Goal: Information Seeking & Learning: Learn about a topic

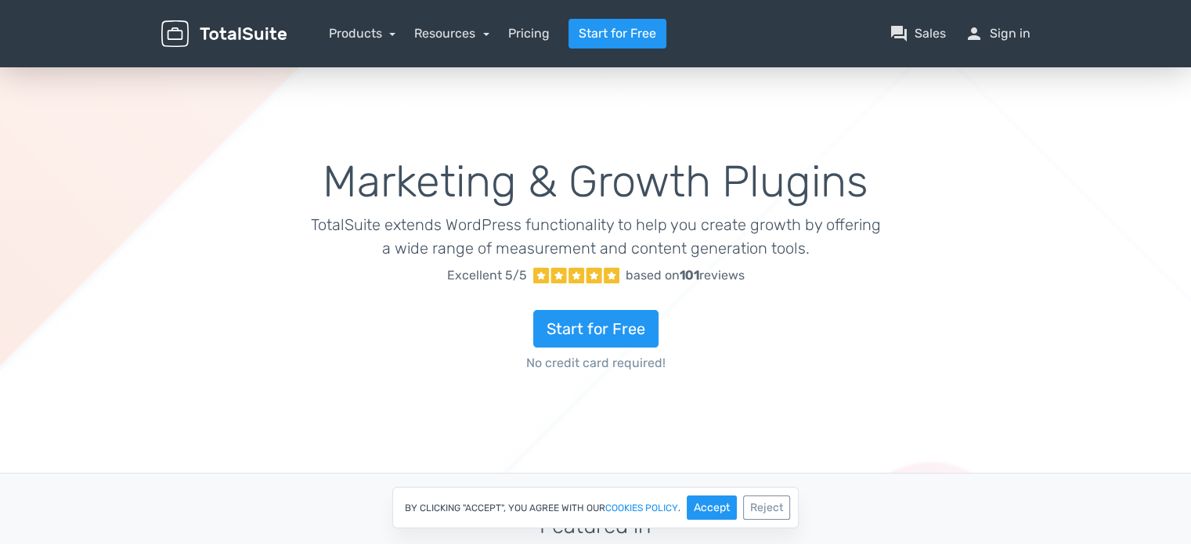
click at [414, 24] on div "Resources article Blog help_center FAQs school Documentation support Customer S…" at bounding box center [451, 33] width 75 height 19
click at [414, 26] on link "Resources" at bounding box center [451, 33] width 75 height 15
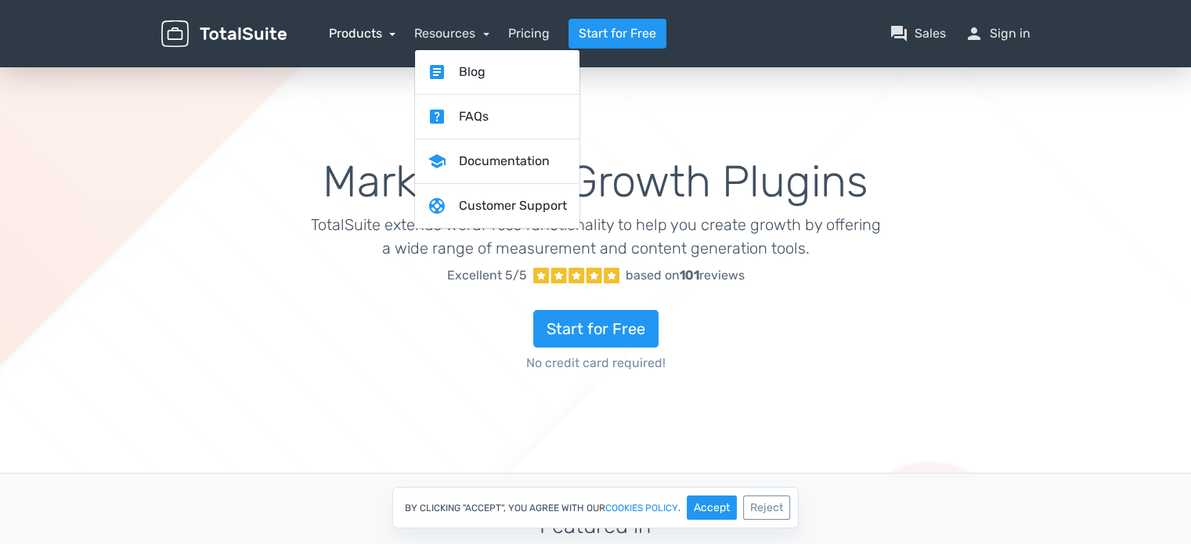
click at [370, 27] on link "Products" at bounding box center [362, 33] width 67 height 15
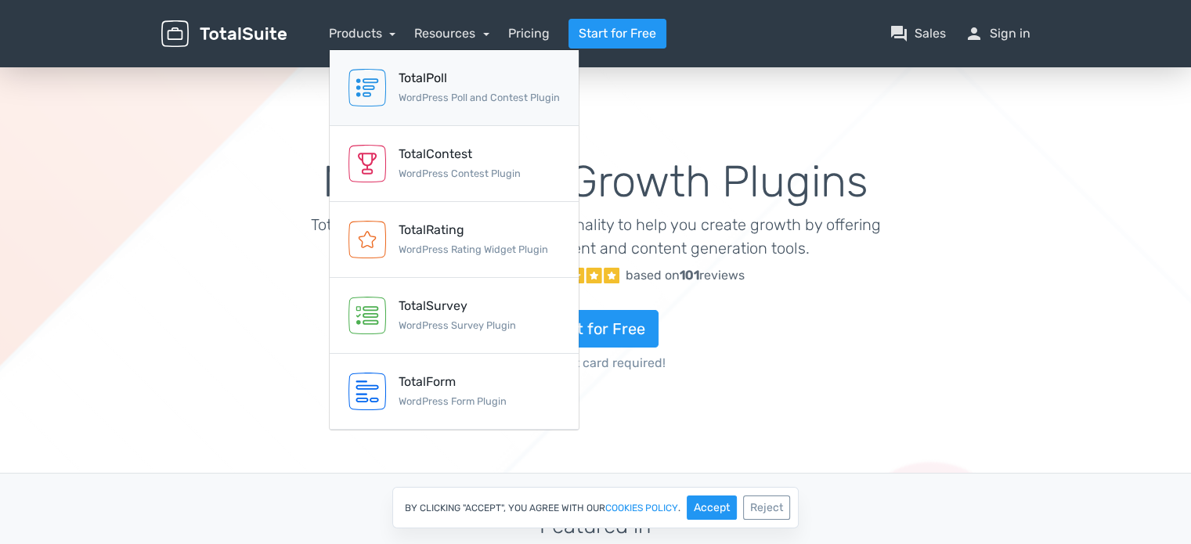
click at [404, 92] on small "WordPress Poll and Contest Plugin" at bounding box center [479, 98] width 161 height 12
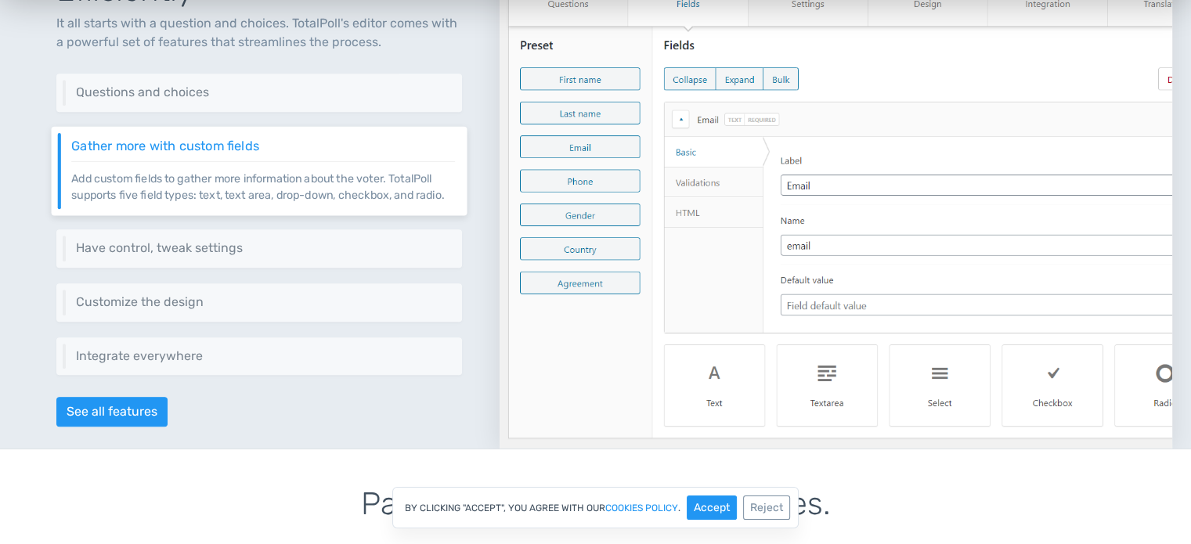
scroll to position [783, 0]
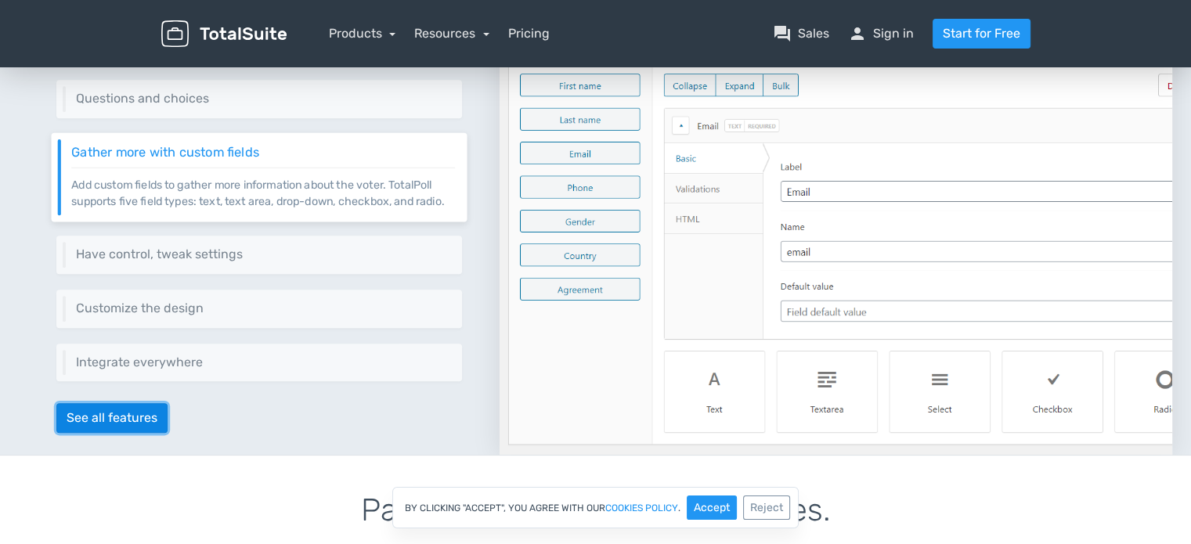
click at [96, 403] on link "See all features" at bounding box center [111, 418] width 111 height 30
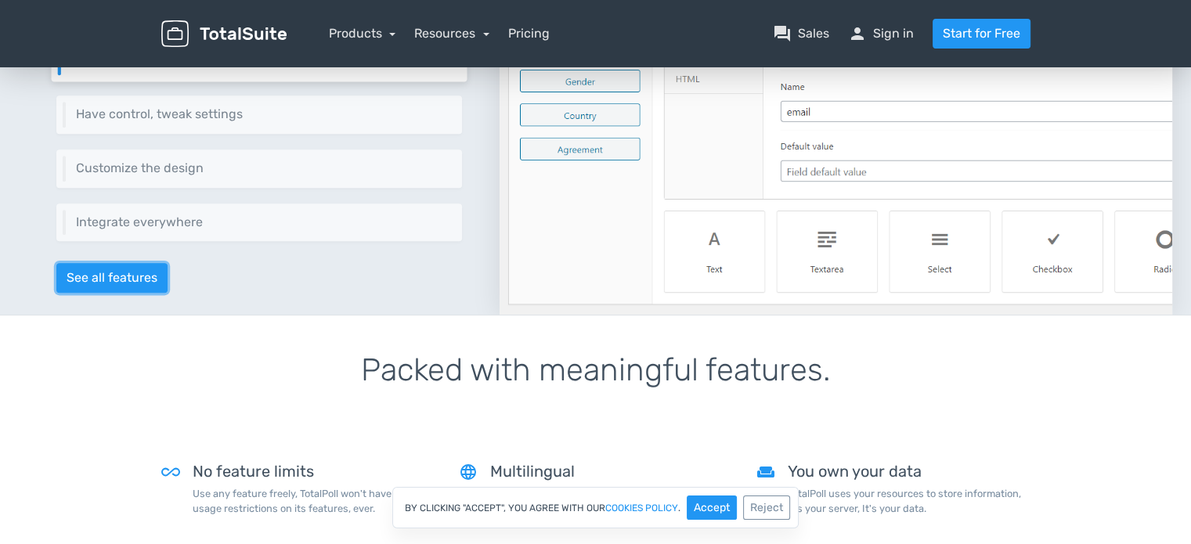
scroll to position [940, 0]
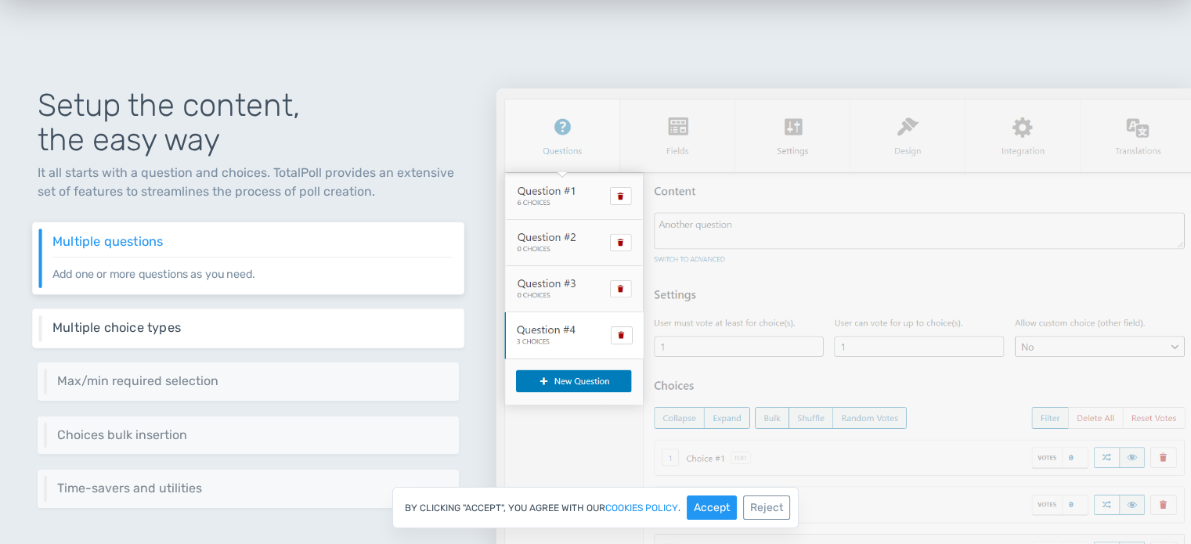
click at [253, 309] on div "Multiple choice types You can have choices as plain text, image, video, audio o…" at bounding box center [248, 328] width 432 height 39
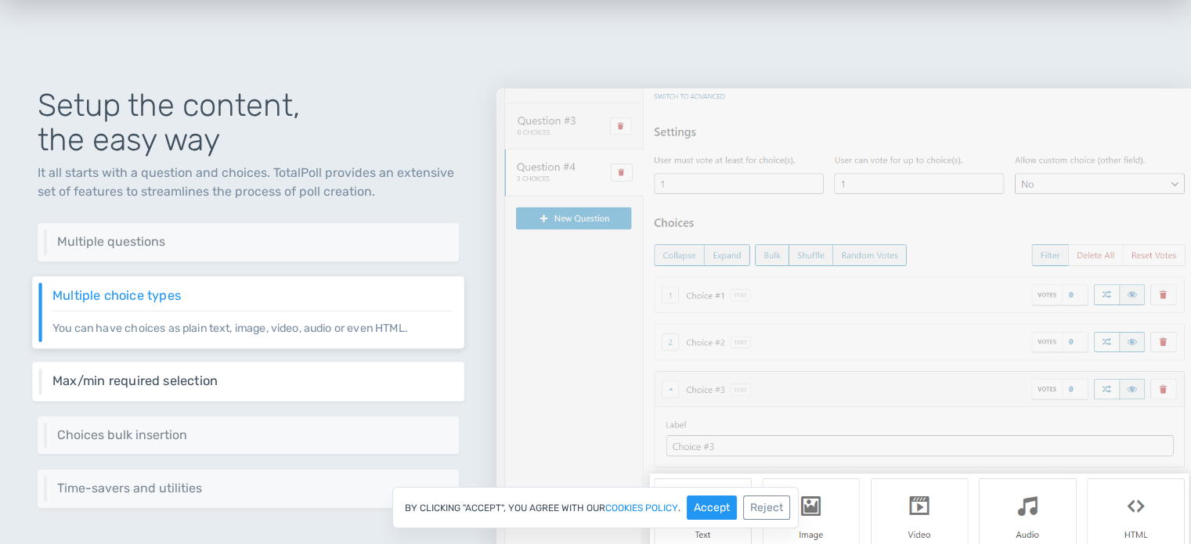
click at [252, 374] on h6 "Max/min required selection" at bounding box center [251, 381] width 399 height 14
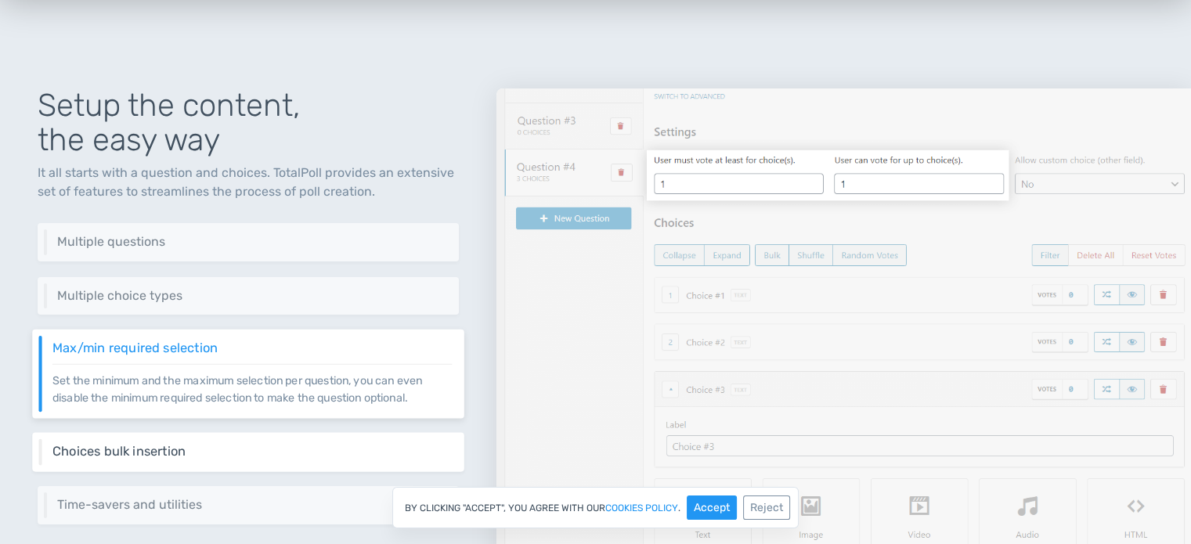
click at [302, 445] on h6 "Choices bulk insertion" at bounding box center [251, 452] width 399 height 14
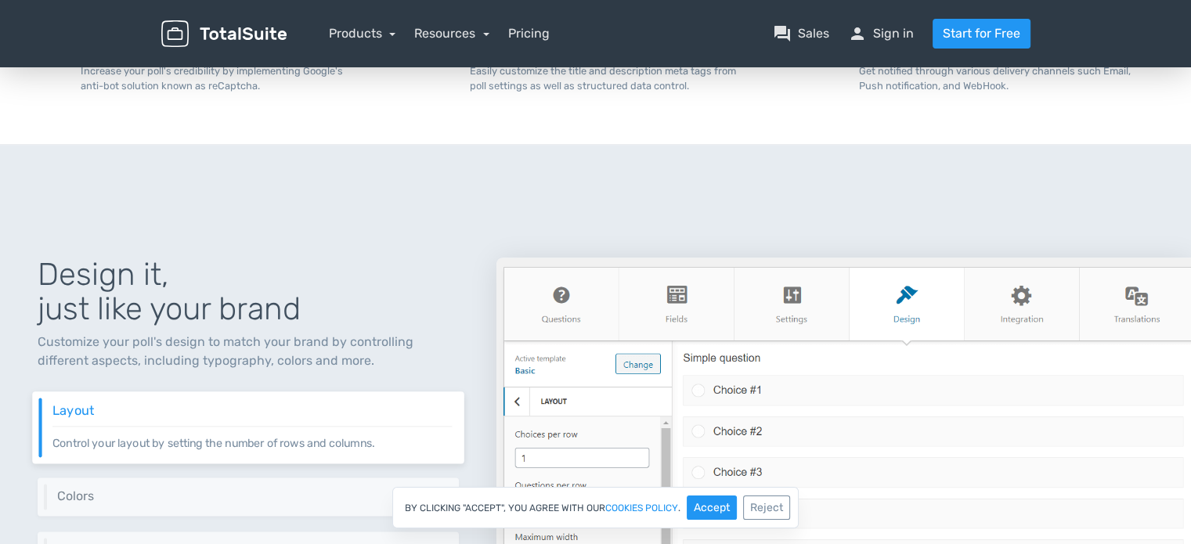
scroll to position [2271, 0]
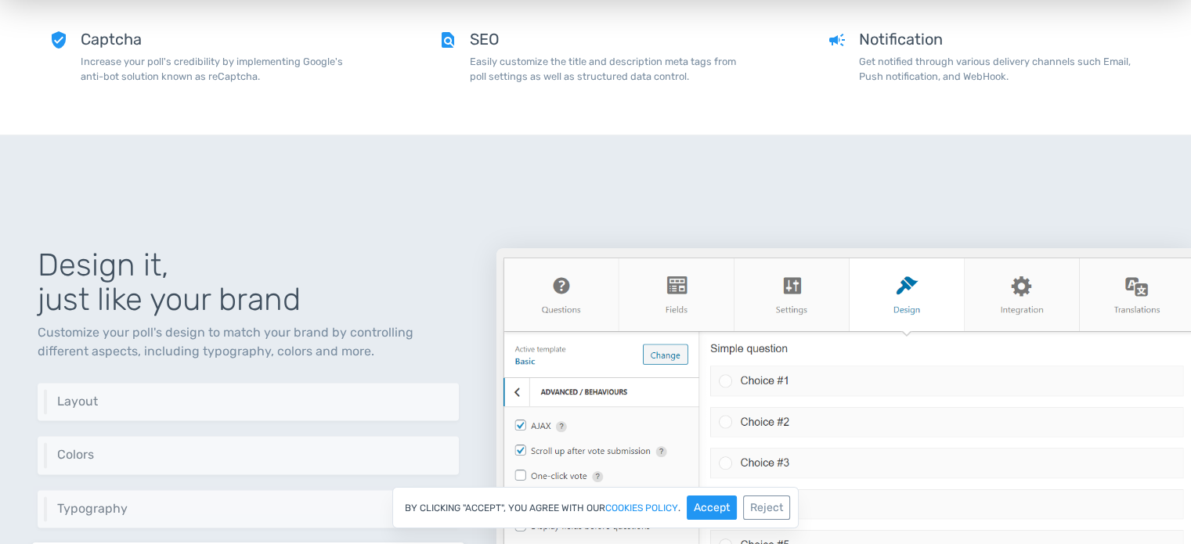
click at [201, 241] on div "Design it, just like your brand Customize your poll's design to match your bran…" at bounding box center [248, 475] width 497 height 528
click at [208, 502] on h6 "Typography" at bounding box center [251, 509] width 399 height 14
